Goal: Find specific page/section: Find specific page/section

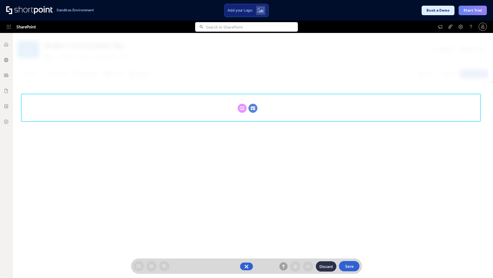
scroll to position [71, 0]
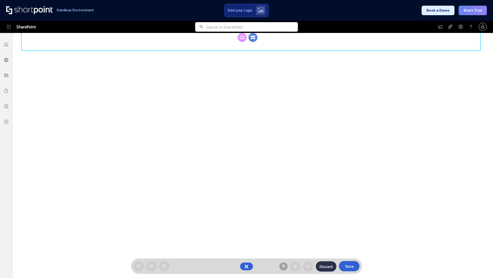
click at [253, 42] on circle at bounding box center [253, 37] width 9 height 9
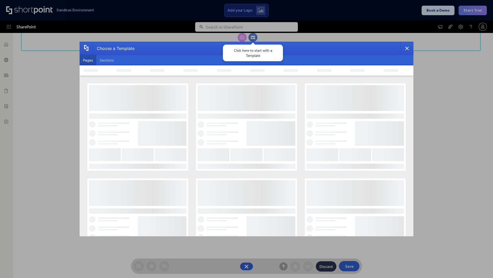
scroll to position [0, 0]
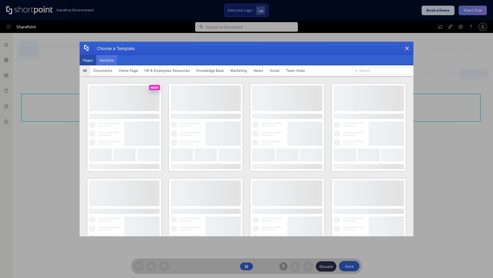
click at [107, 60] on button "Sections" at bounding box center [106, 60] width 21 height 10
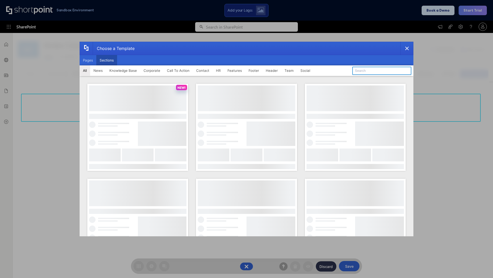
type input "Teams Kit 1"
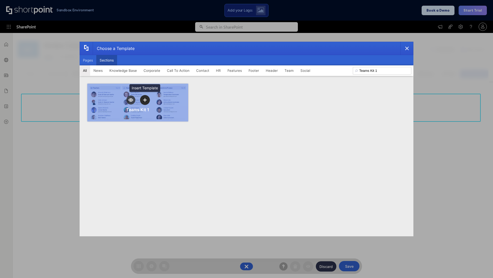
click at [145, 100] on icon "template selector" at bounding box center [145, 100] width 4 height 4
